Goal: Task Accomplishment & Management: Complete application form

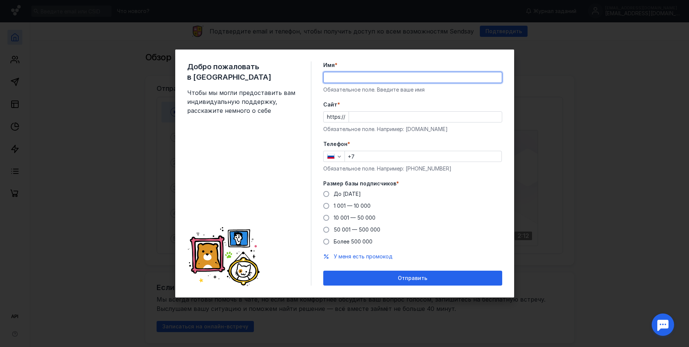
click at [376, 80] on input "Имя *" at bounding box center [412, 77] width 178 height 10
type input "[PERSON_NAME]"
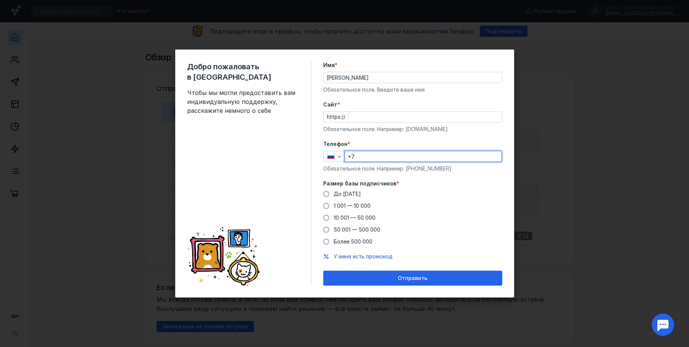
click at [380, 151] on input "+7" at bounding box center [423, 156] width 157 height 10
click at [328, 193] on span at bounding box center [326, 194] width 6 height 6
click at [0, 0] on input "До [DATE]" at bounding box center [0, 0] width 0 height 0
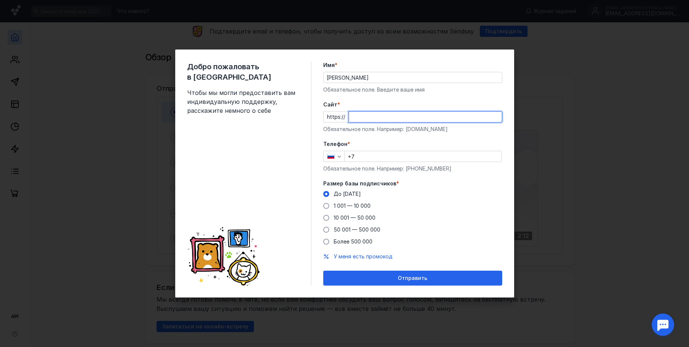
click at [365, 117] on input "Cайт *" at bounding box center [425, 117] width 153 height 10
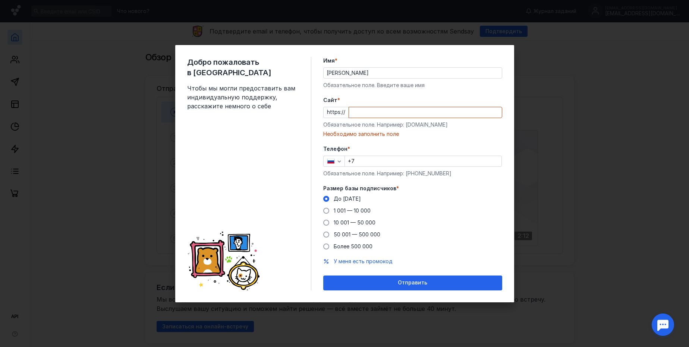
click at [383, 109] on input "Cайт *" at bounding box center [425, 112] width 153 height 10
paste input "[DOMAIN_NAME][URL]"
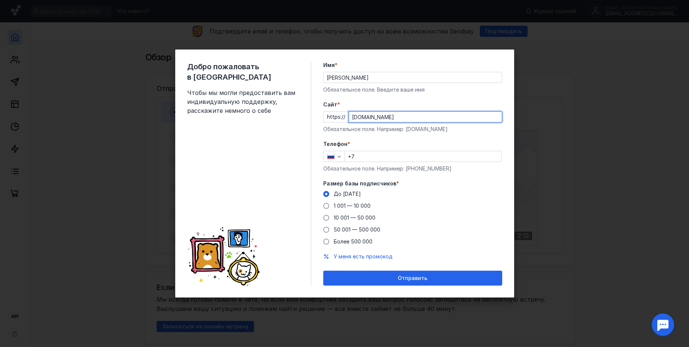
type input "[DOMAIN_NAME]"
click at [373, 154] on input "+7" at bounding box center [423, 156] width 157 height 10
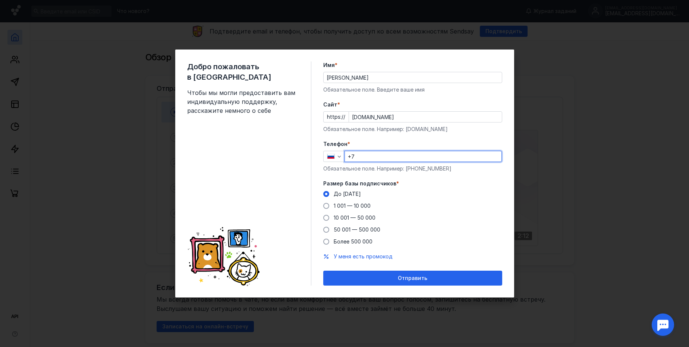
type input "[PHONE_NUMBER]"
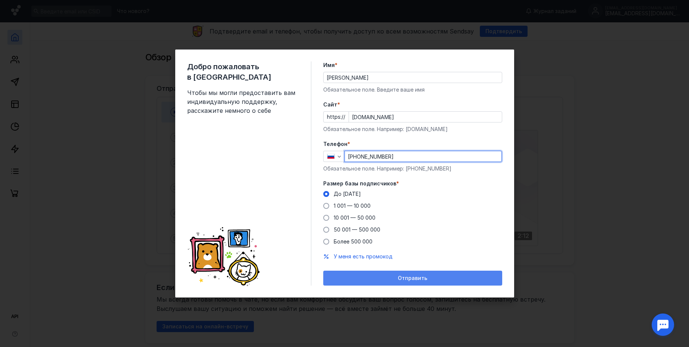
click at [452, 275] on div "Отправить" at bounding box center [412, 278] width 171 height 6
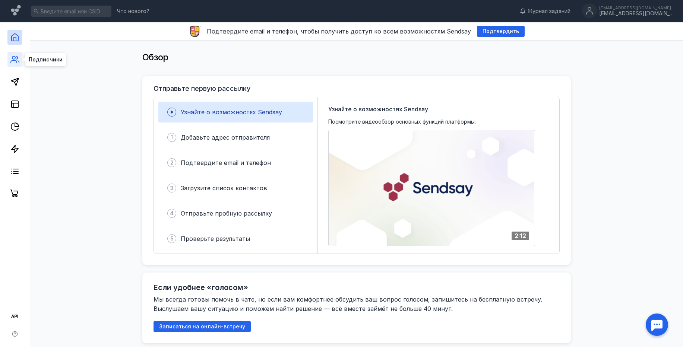
click at [16, 62] on icon at bounding box center [14, 59] width 9 height 9
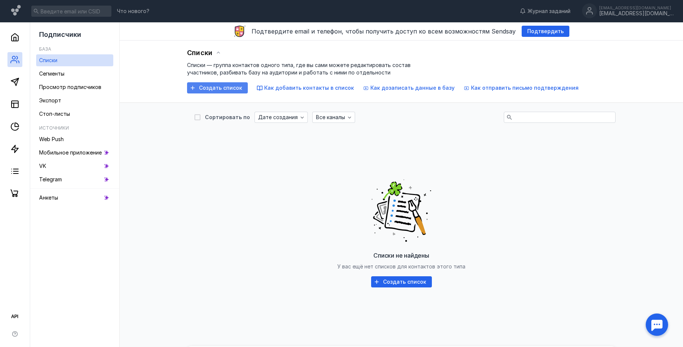
click at [198, 90] on div "Создать список" at bounding box center [220, 88] width 51 height 6
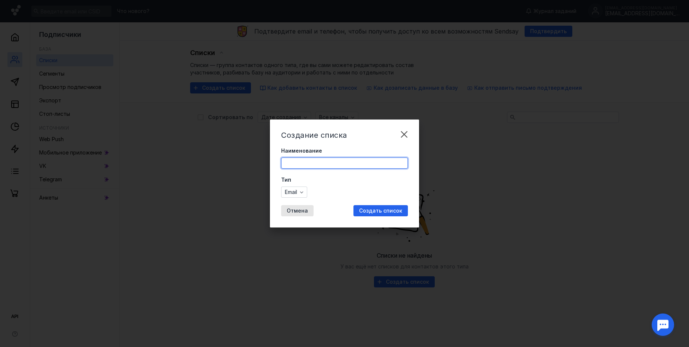
click at [327, 167] on input "Наименование" at bounding box center [344, 163] width 126 height 10
type input "J"
click at [302, 162] on input "Опторики Пасторелли" at bounding box center [344, 163] width 126 height 10
type input "Оптовики Пасторелли"
click at [362, 206] on div "Создать список" at bounding box center [380, 210] width 54 height 11
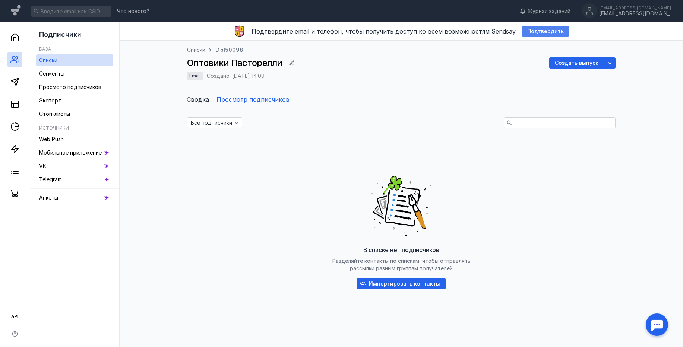
click at [527, 31] on span "Подтвердить" at bounding box center [545, 31] width 37 height 6
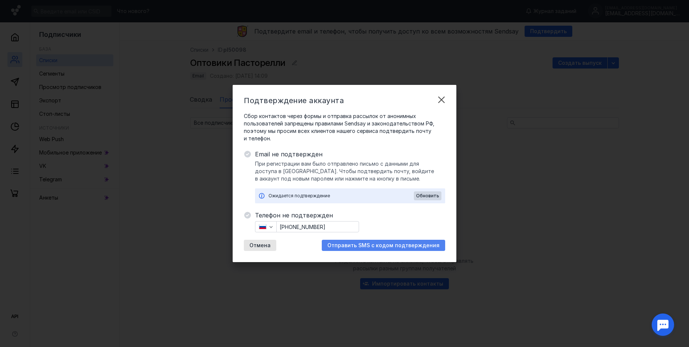
click at [388, 243] on span "Отправить SMS с кодом подтверждения" at bounding box center [383, 246] width 112 height 6
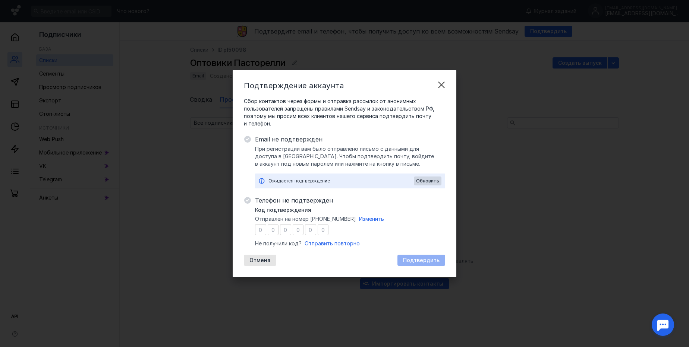
click at [418, 193] on div "Сбор контактов через формы и отправка рассылок от анонимных пользователей запре…" at bounding box center [344, 182] width 201 height 168
click at [421, 183] on span "Обновить" at bounding box center [427, 180] width 23 height 5
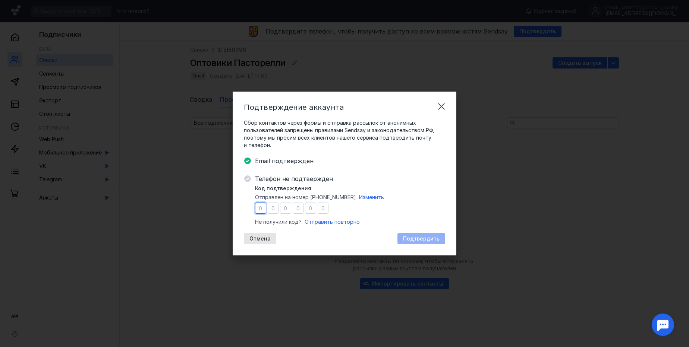
click at [263, 208] on input "number" at bounding box center [260, 208] width 11 height 11
type input "4"
type input "9"
type input "8"
type input "9"
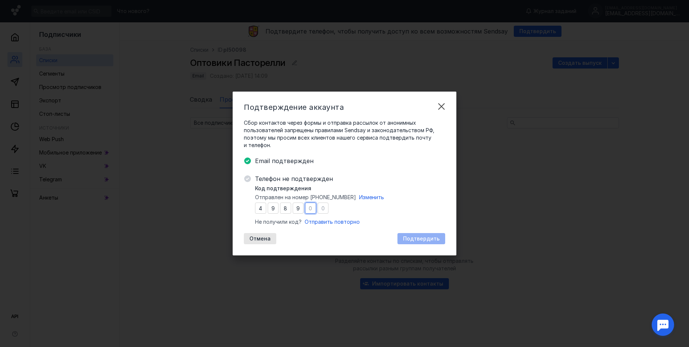
type input "2"
type input "9"
click at [430, 234] on div "Подтвердить" at bounding box center [421, 238] width 48 height 11
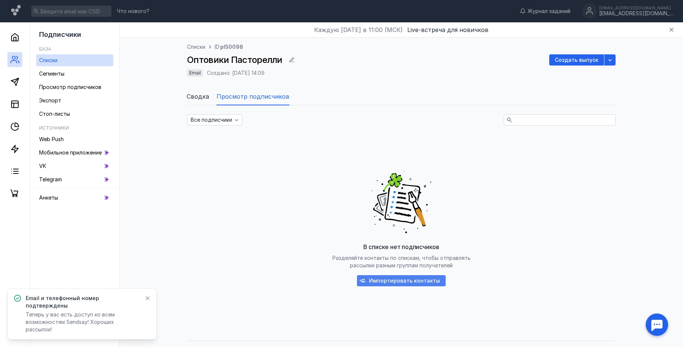
click at [434, 279] on span "Импортировать контакты" at bounding box center [404, 281] width 71 height 6
